Goal: Task Accomplishment & Management: Manage account settings

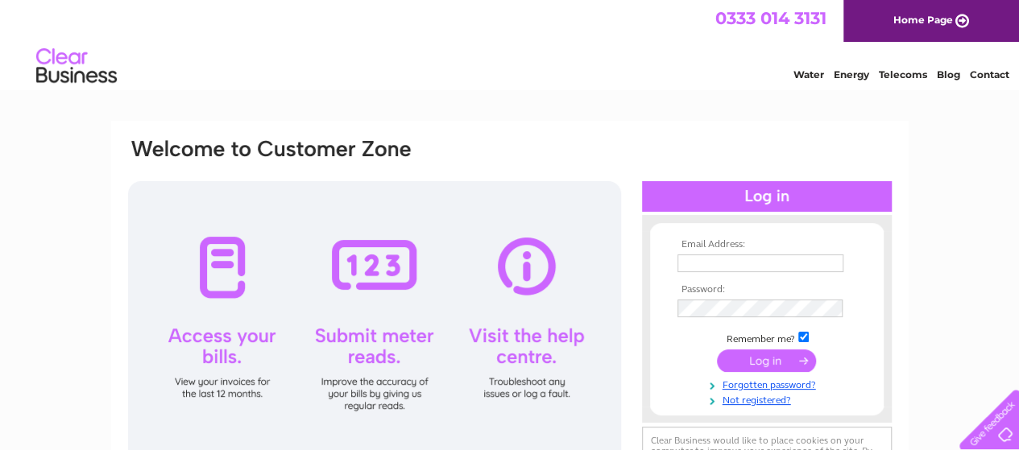
type input "douglaswilliamson304@gmail.com"
click at [736, 363] on input "submit" at bounding box center [766, 361] width 99 height 23
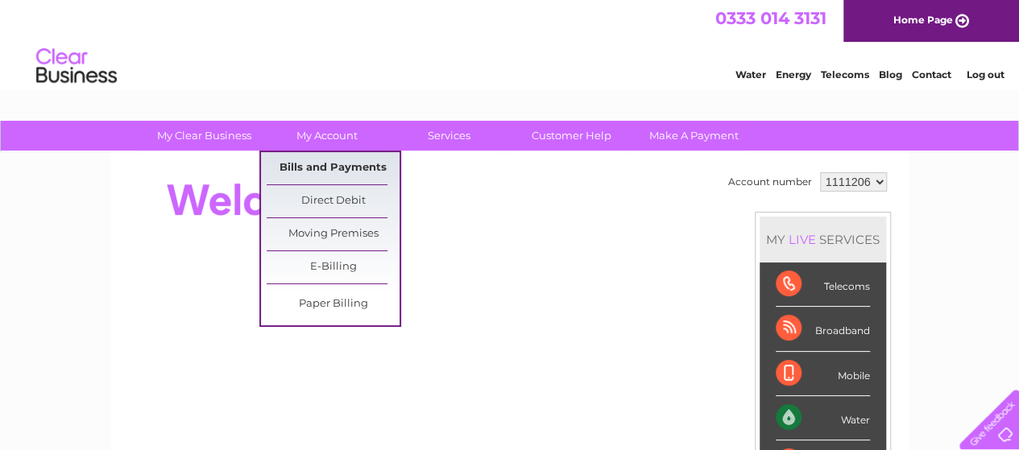
click at [341, 165] on link "Bills and Payments" at bounding box center [333, 168] width 133 height 32
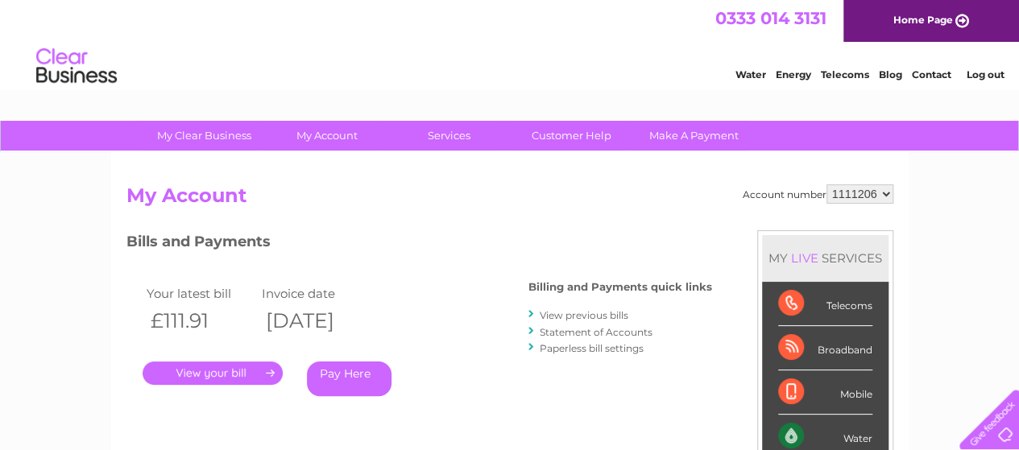
click at [253, 377] on link "." at bounding box center [213, 373] width 140 height 23
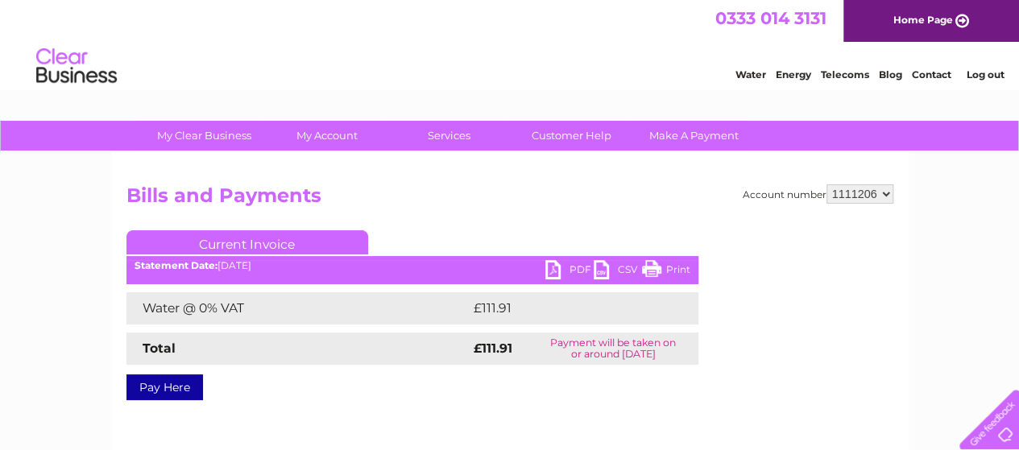
click at [554, 266] on link "PDF" at bounding box center [569, 271] width 48 height 23
